Goal: Transaction & Acquisition: Book appointment/travel/reservation

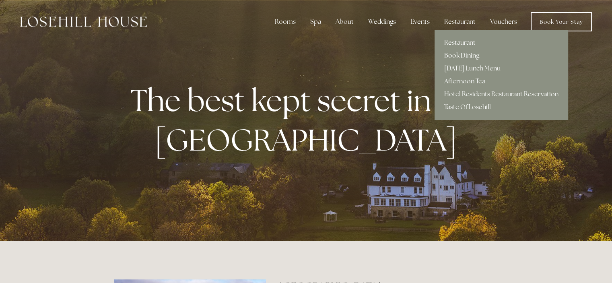
click at [457, 42] on link "Restaurant" at bounding box center [502, 42] width 134 height 13
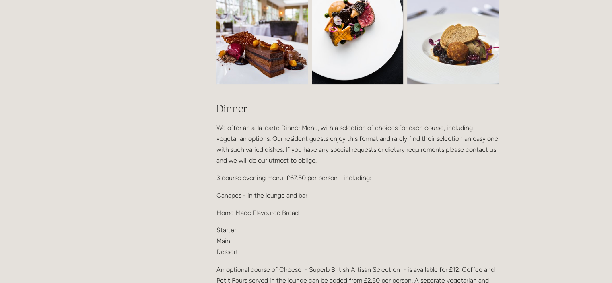
scroll to position [918, 0]
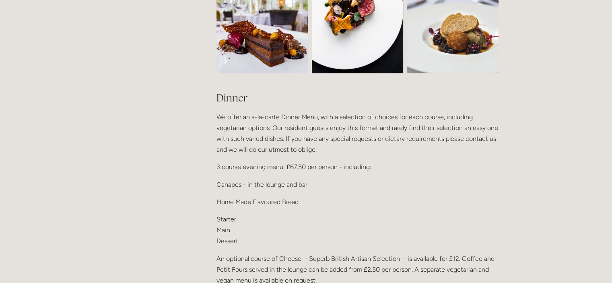
drag, startPoint x: 616, startPoint y: 26, endPoint x: 615, endPoint y: 108, distance: 81.3
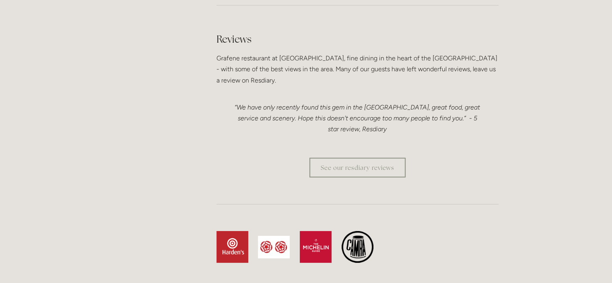
scroll to position [0, 0]
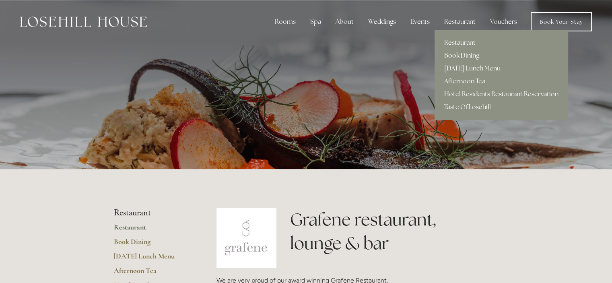
click at [465, 55] on link "Book Dining" at bounding box center [502, 55] width 134 height 13
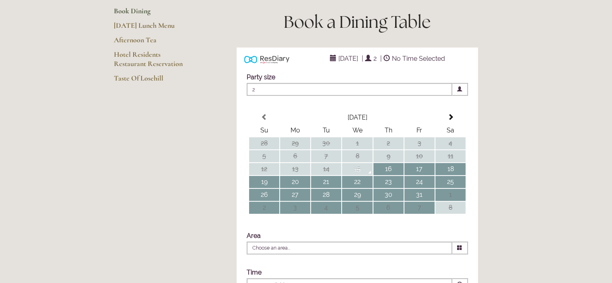
scroll to position [126, 0]
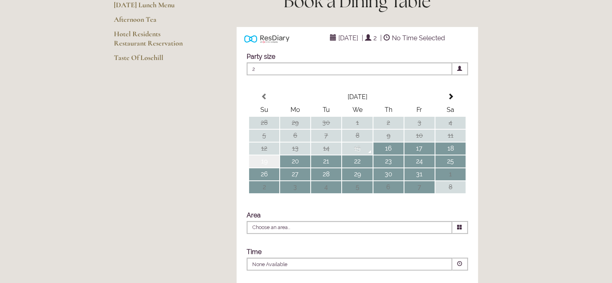
click at [266, 167] on td "19" at bounding box center [264, 161] width 30 height 12
type input "Any Area"
click at [434, 44] on span "10:30 AM" at bounding box center [418, 38] width 31 height 12
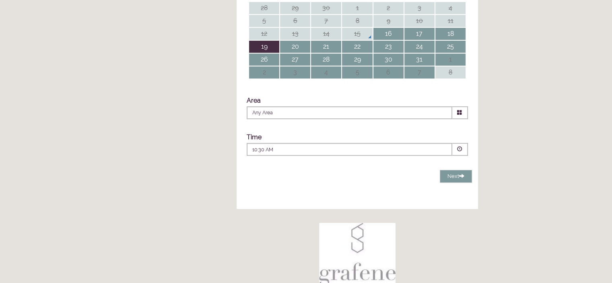
scroll to position [267, 0]
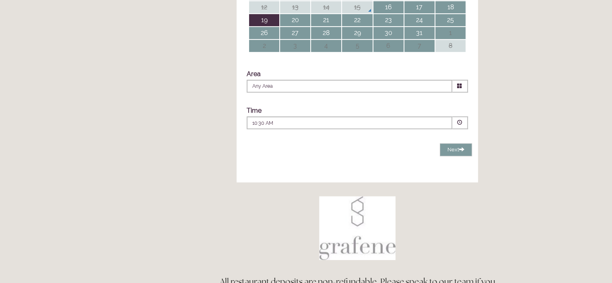
click at [461, 125] on span at bounding box center [459, 122] width 5 height 5
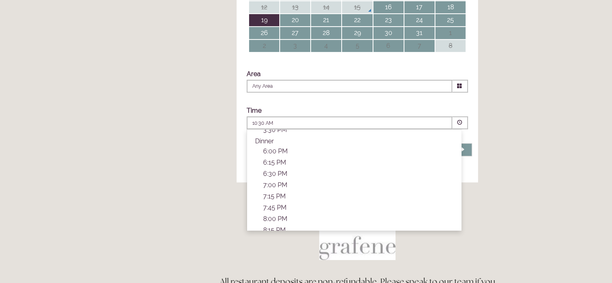
scroll to position [243, 0]
click at [277, 185] on p "7:00 PM" at bounding box center [358, 181] width 190 height 8
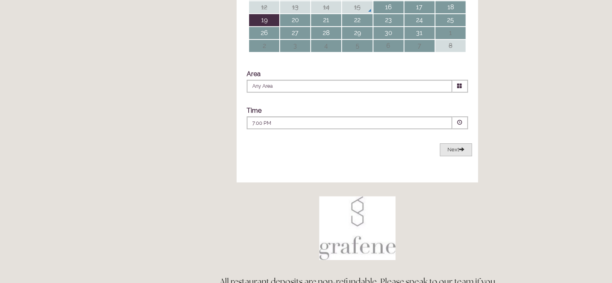
click at [457, 153] on span "Next" at bounding box center [456, 150] width 17 height 6
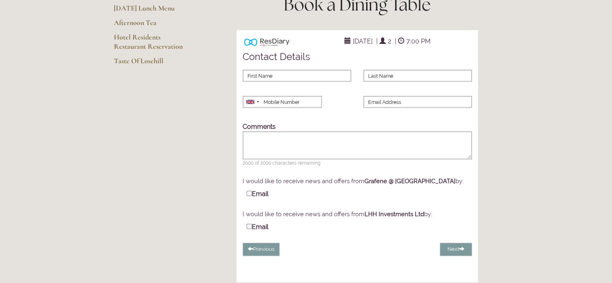
scroll to position [118, 0]
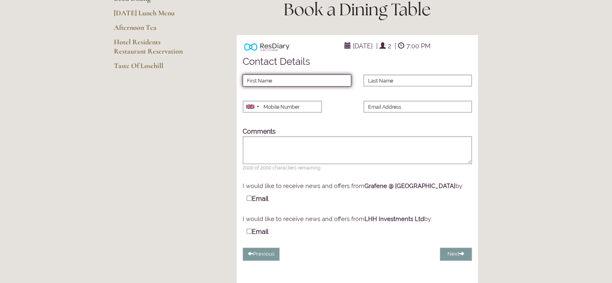
click at [319, 87] on input "First Name" at bounding box center [297, 80] width 109 height 12
type input "Nicola"
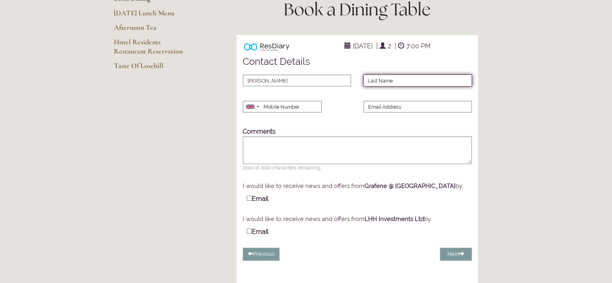
type input "Barnard"
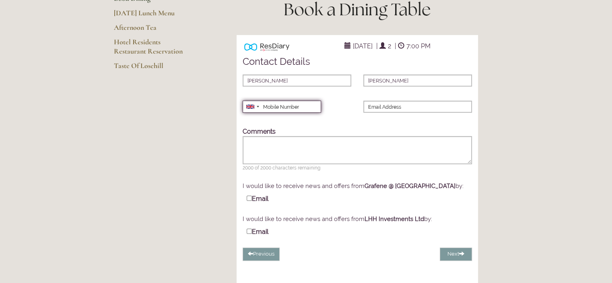
type input "07740941824"
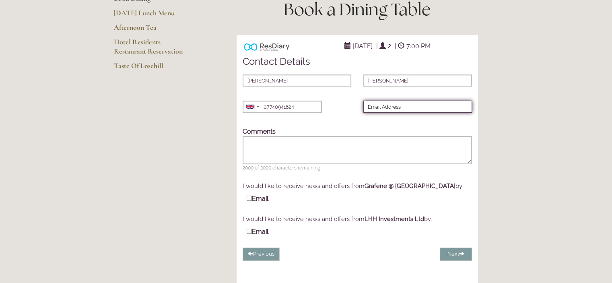
type input "nickibarnard@yahoo.co.uk"
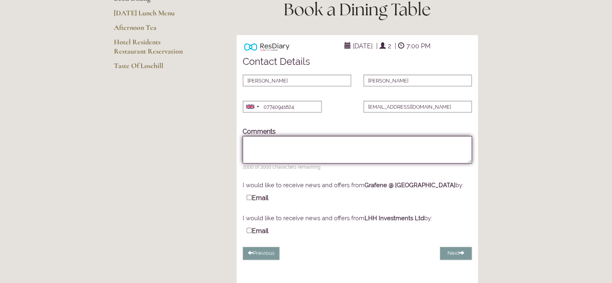
click at [302, 159] on textarea "Comments" at bounding box center [358, 149] width 230 height 27
type textarea "we would like to book the tasting menu please"
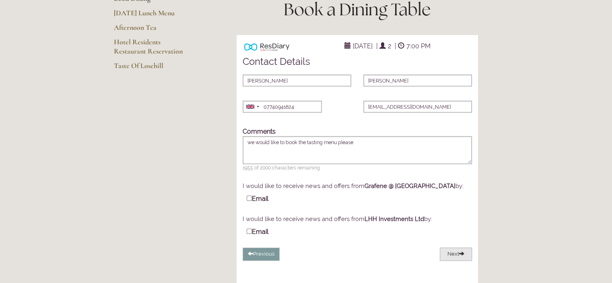
click at [462, 256] on span at bounding box center [461, 253] width 5 height 5
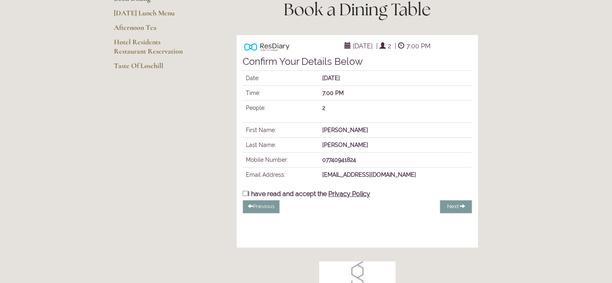
click at [243, 196] on input "I have read and accept the Privacy Policy" at bounding box center [245, 193] width 5 height 5
checkbox input "true"
click at [463, 209] on span at bounding box center [464, 205] width 5 height 5
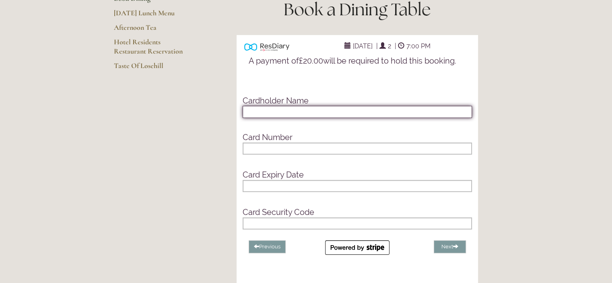
click at [339, 118] on input "text" at bounding box center [358, 112] width 230 height 12
type input "Mrs n barnard"
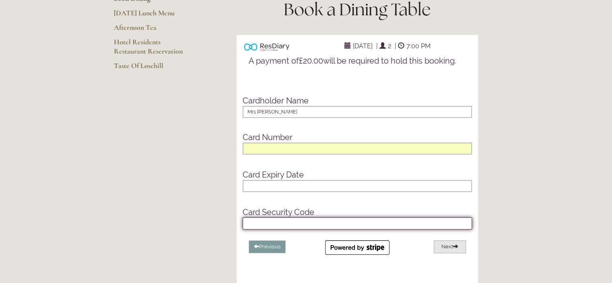
click at [455, 249] on span at bounding box center [455, 246] width 5 height 5
